Goal: Task Accomplishment & Management: Use online tool/utility

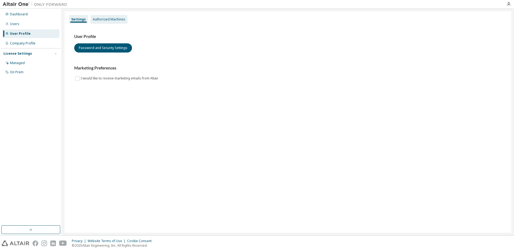
click at [110, 19] on div "Authorized Machines" at bounding box center [109, 19] width 33 height 4
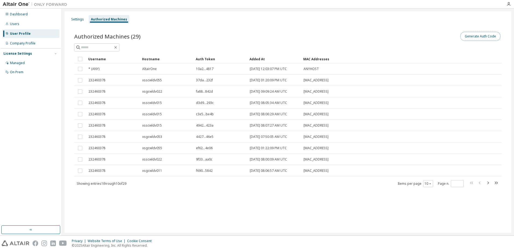
click at [472, 39] on button "Generate Auth Code" at bounding box center [480, 36] width 40 height 9
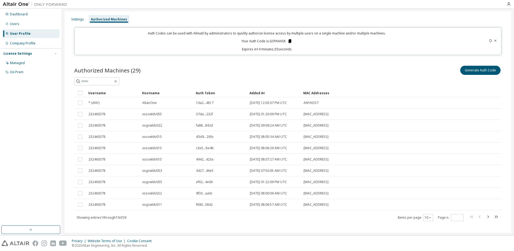
click at [289, 41] on icon at bounding box center [290, 41] width 3 height 4
